Goal: Information Seeking & Learning: Learn about a topic

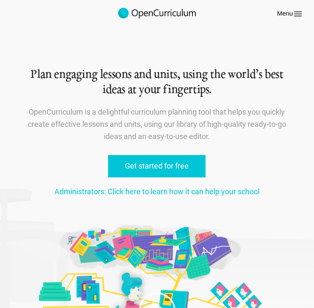
click at [295, 13] on icon at bounding box center [297, 14] width 10 height 10
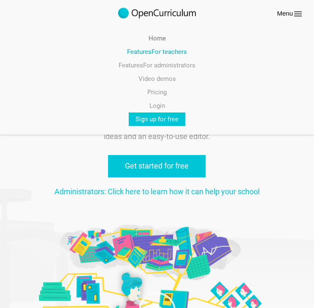
click at [169, 48] on link "Features For teachers" at bounding box center [157, 51] width 314 height 13
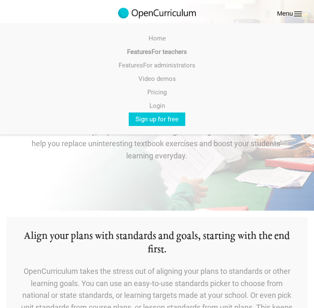
click at [266, 225] on div "Align your plans with standards and goals, starting with the end first. OpenCur…" at bounding box center [156, 284] width 301 height 134
click at [145, 94] on link "Pricing" at bounding box center [157, 92] width 314 height 13
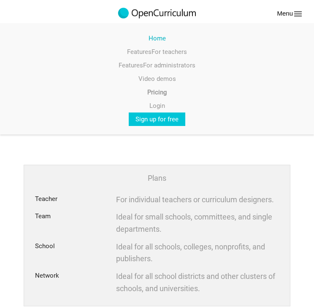
click at [156, 40] on link "Home" at bounding box center [157, 38] width 314 height 13
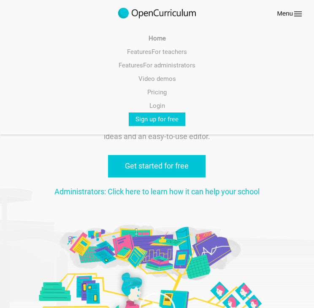
click at [274, 161] on div "Plan engaging lessons and units, using the world’s best ideas at your fingertip…" at bounding box center [157, 111] width 266 height 223
